Goal: Task Accomplishment & Management: Complete application form

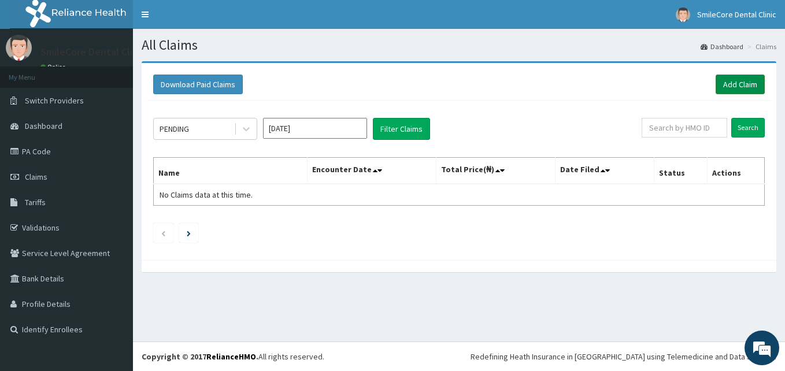
click at [718, 80] on link "Add Claim" at bounding box center [740, 85] width 49 height 20
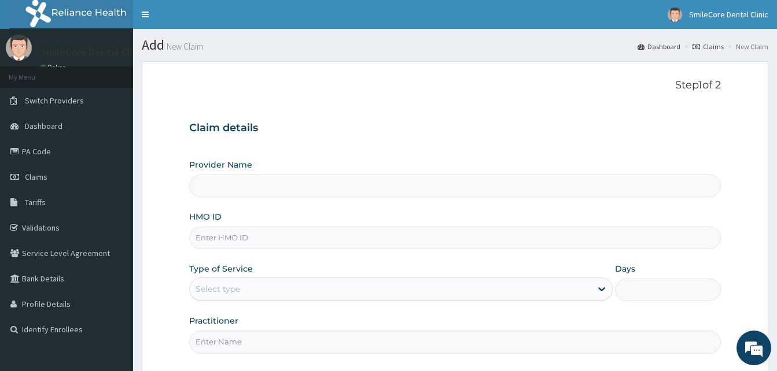
type input "SmileCore Dental Clinic"
click at [248, 240] on input "HMO ID" at bounding box center [454, 238] width 531 height 23
type input "INK/10005/A"
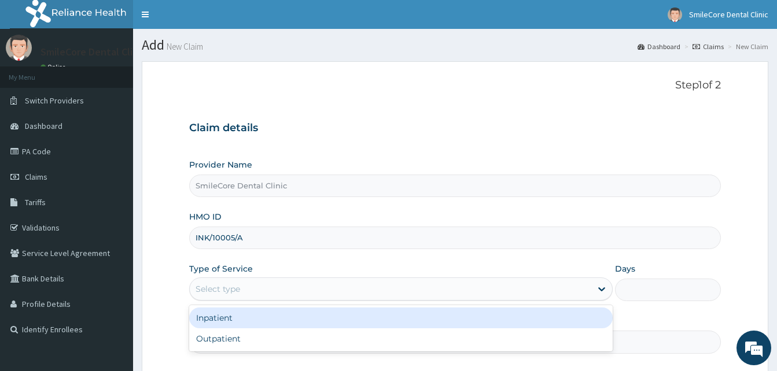
click at [258, 285] on div "Select type" at bounding box center [390, 289] width 401 height 19
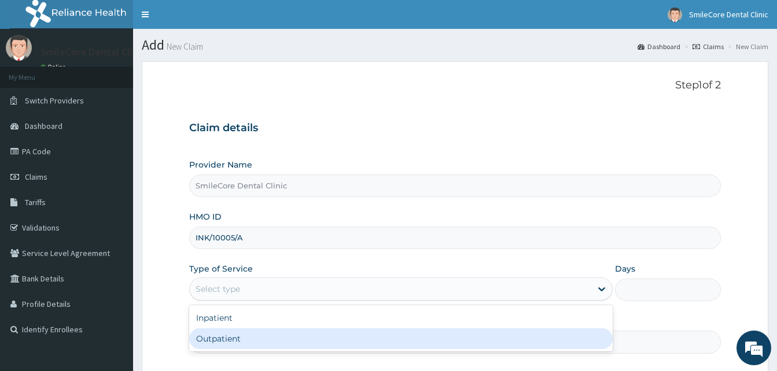
click at [232, 334] on div "Outpatient" at bounding box center [400, 338] width 423 height 21
type input "1"
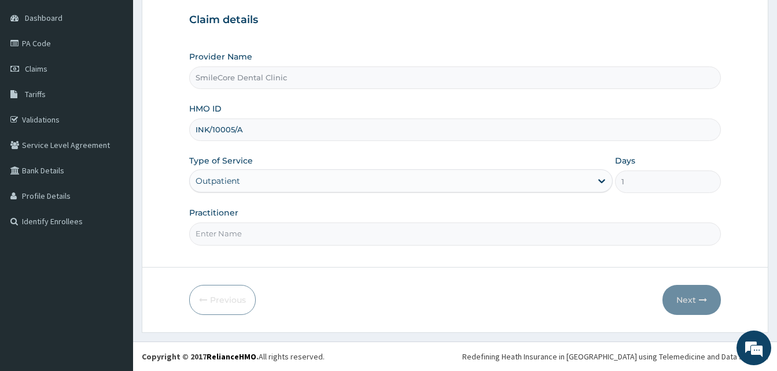
click at [257, 233] on input "Practitioner" at bounding box center [454, 234] width 531 height 23
type input "Therapist Dami"
click at [693, 301] on button "Next" at bounding box center [691, 300] width 58 height 30
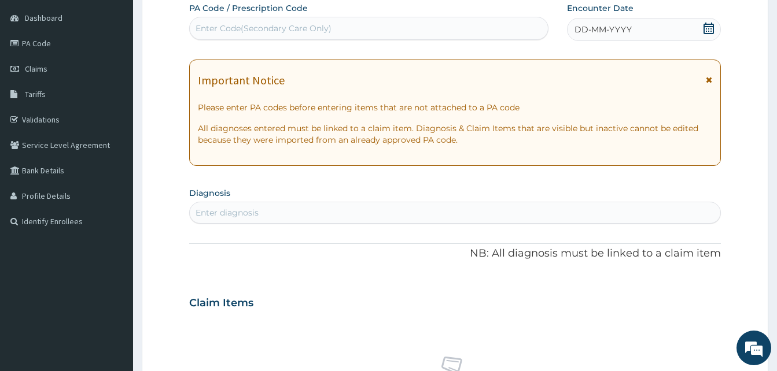
click at [294, 26] on div "Enter Code(Secondary Care Only)" at bounding box center [263, 29] width 136 height 12
paste input "PA/87D8F7"
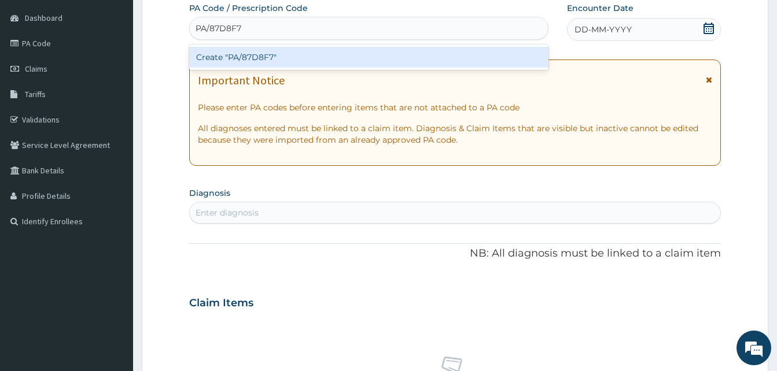
type input "PA/87D8F7"
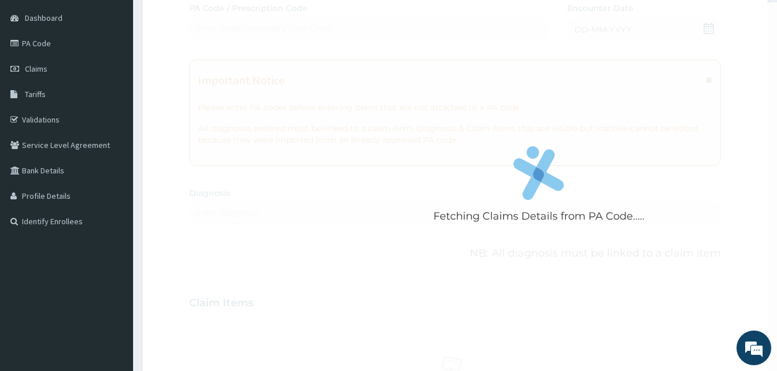
click at [609, 25] on div "Fetching Claims Details from PA Code..... PA Code / Prescription Code Enter Cod…" at bounding box center [454, 301] width 531 height 599
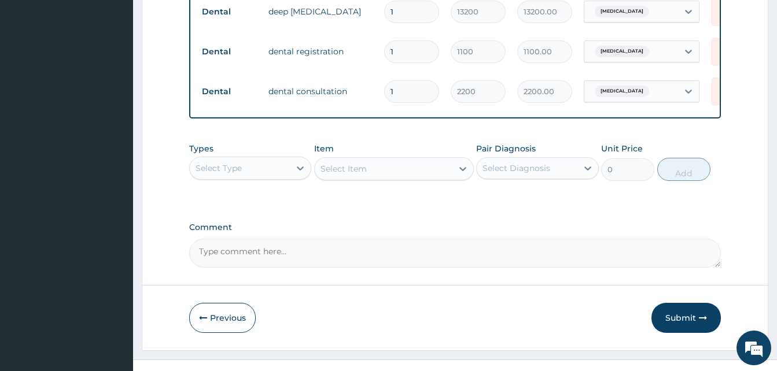
scroll to position [536, 0]
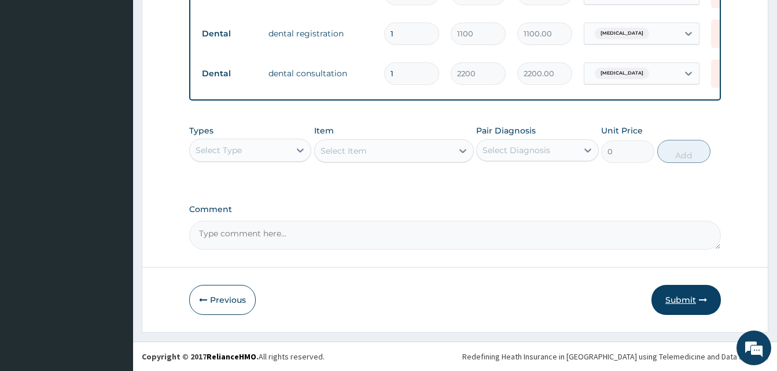
click at [677, 300] on button "Submit" at bounding box center [685, 300] width 69 height 30
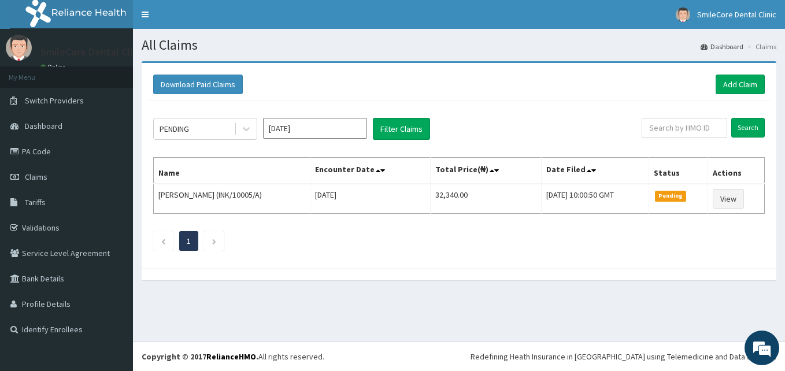
click at [318, 28] on nav "Toggle navigation SmileCore Dental Clinic SmileCore Dental Clinic - care@smilec…" at bounding box center [459, 14] width 652 height 29
click at [748, 86] on link "Add Claim" at bounding box center [740, 85] width 49 height 20
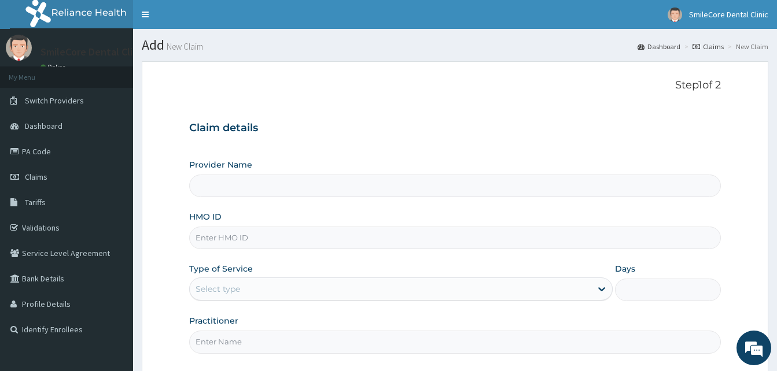
click at [276, 244] on input "HMO ID" at bounding box center [454, 238] width 531 height 23
type input "SmileCore Dental Clinic"
type input "PWH/10003/A"
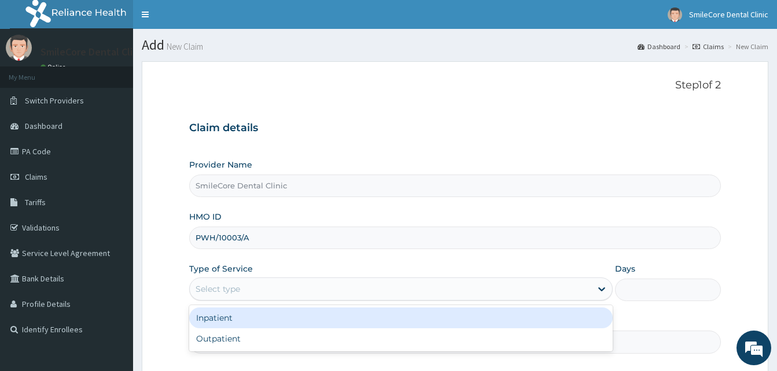
click at [238, 287] on div "Select type" at bounding box center [217, 289] width 45 height 12
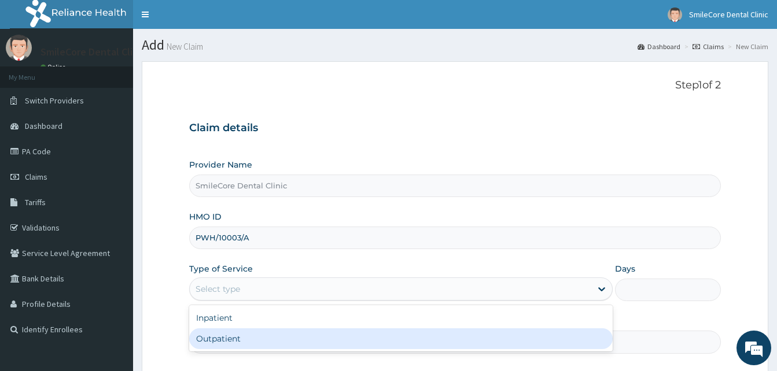
click at [221, 335] on div "Outpatient" at bounding box center [400, 338] width 423 height 21
type input "1"
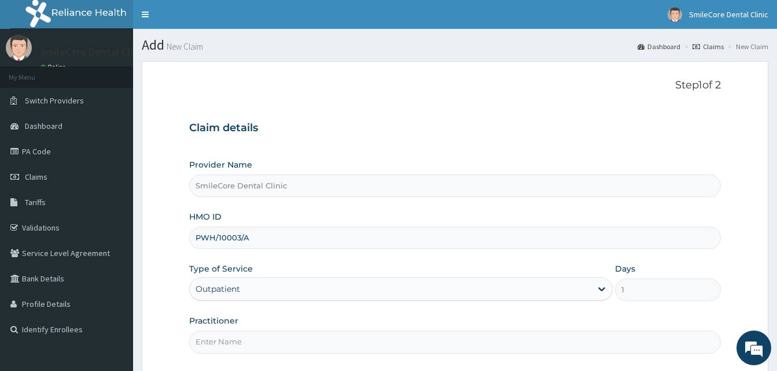
click at [221, 335] on input "Practitioner" at bounding box center [454, 342] width 531 height 23
type input "Therapist Dami"
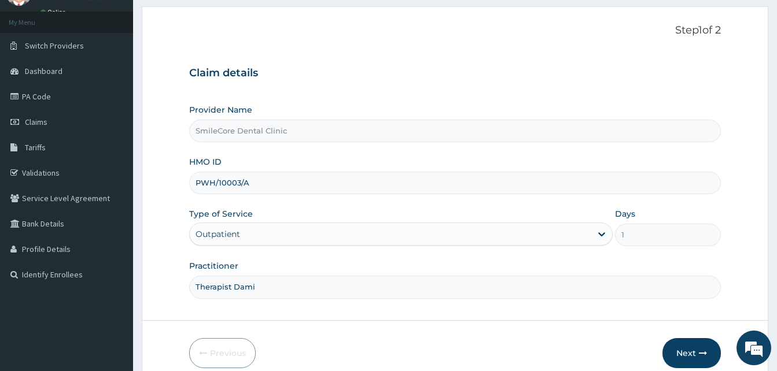
scroll to position [62, 0]
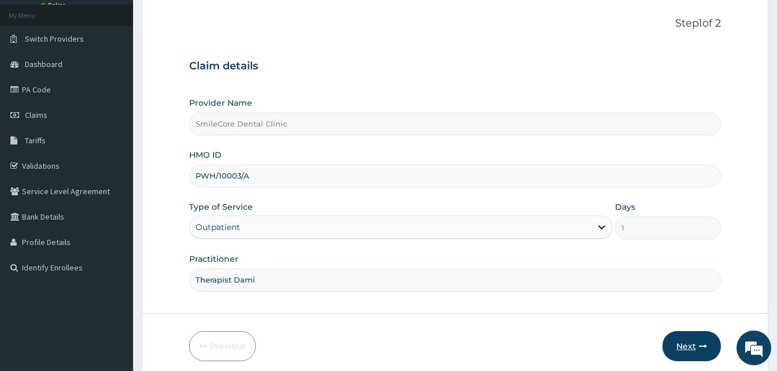
click at [678, 351] on button "Next" at bounding box center [691, 346] width 58 height 30
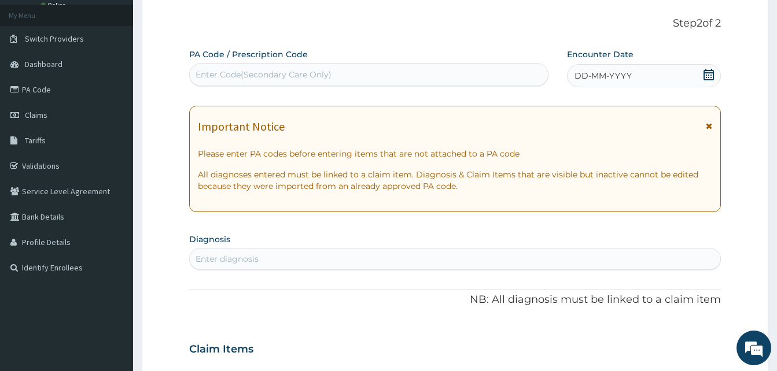
click at [354, 69] on div "Enter Code(Secondary Care Only)" at bounding box center [369, 74] width 358 height 19
paste input "PA/DEC7AC"
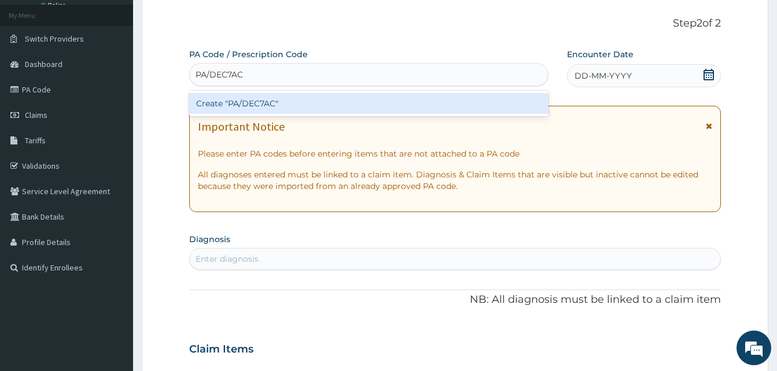
type input "PA/DEC7AC"
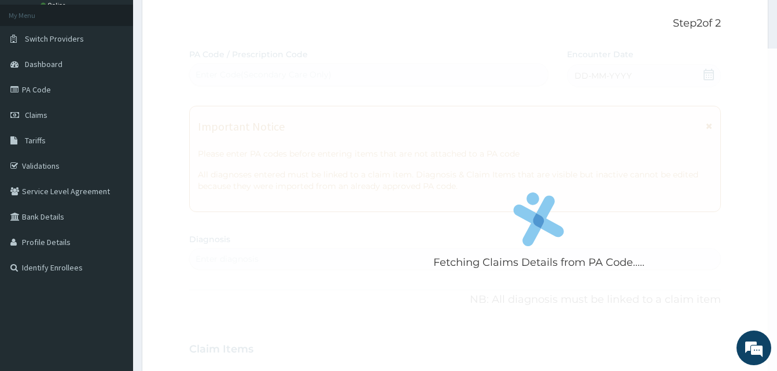
click at [641, 74] on div "Fetching Claims Details from PA Code..... PA Code / Prescription Code Enter Cod…" at bounding box center [454, 348] width 531 height 599
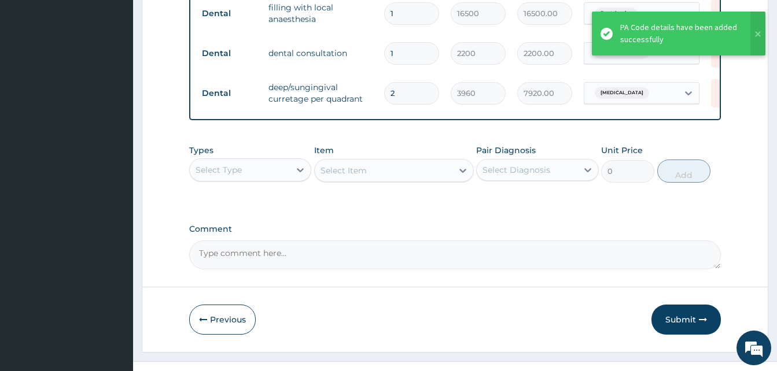
scroll to position [565, 0]
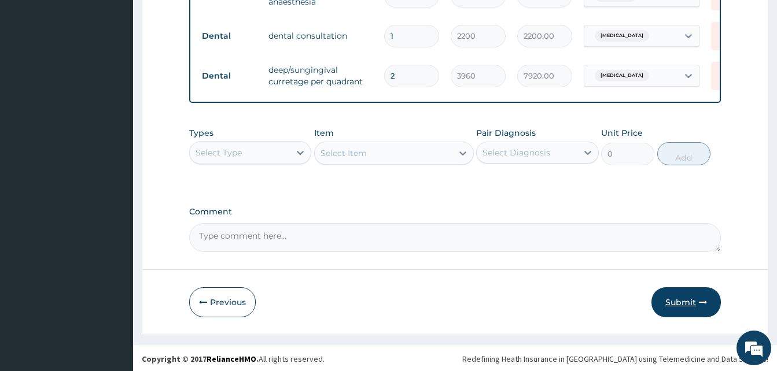
click at [681, 318] on button "Submit" at bounding box center [685, 302] width 69 height 30
